Goal: Find contact information: Find contact information

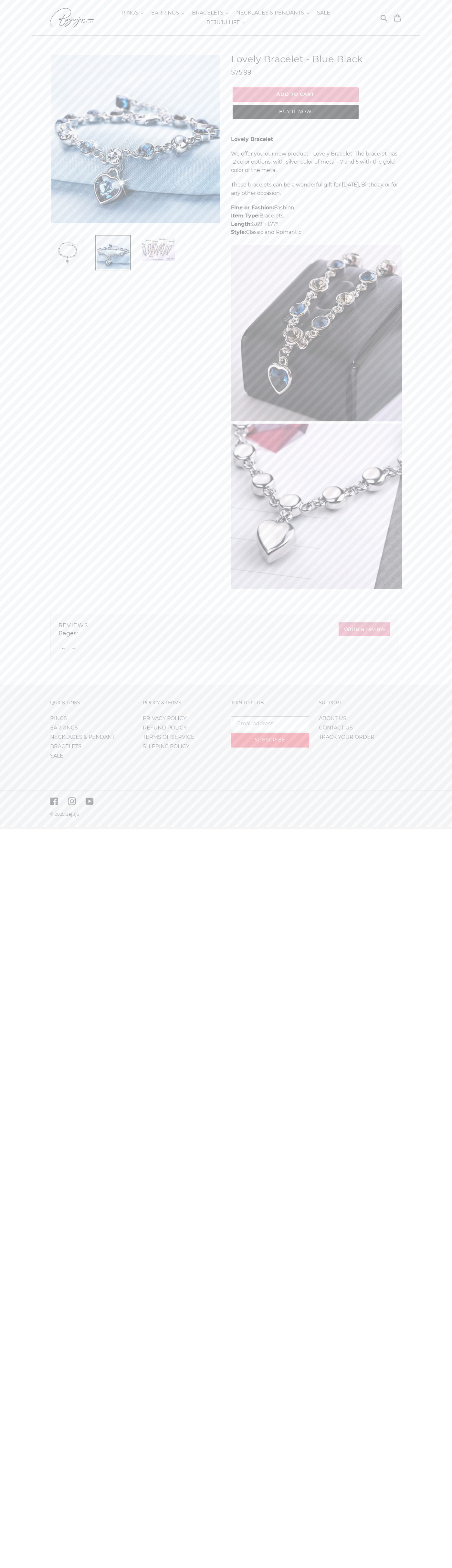
click at [336, 726] on link "CONTACT US" at bounding box center [336, 727] width 34 height 6
